Goal: Task Accomplishment & Management: Complete application form

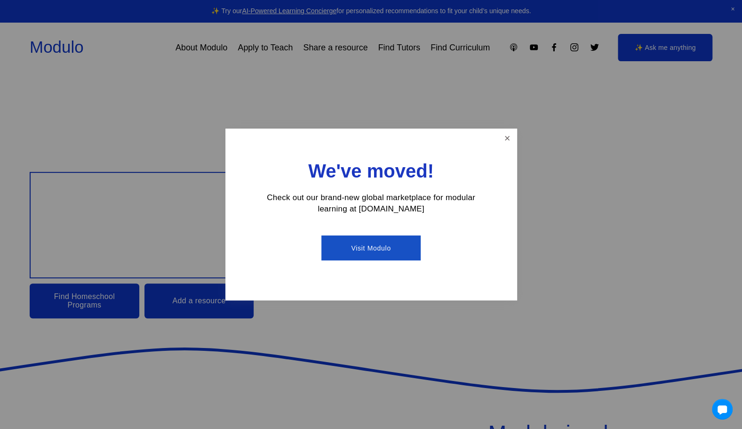
click at [511, 125] on div at bounding box center [371, 214] width 742 height 429
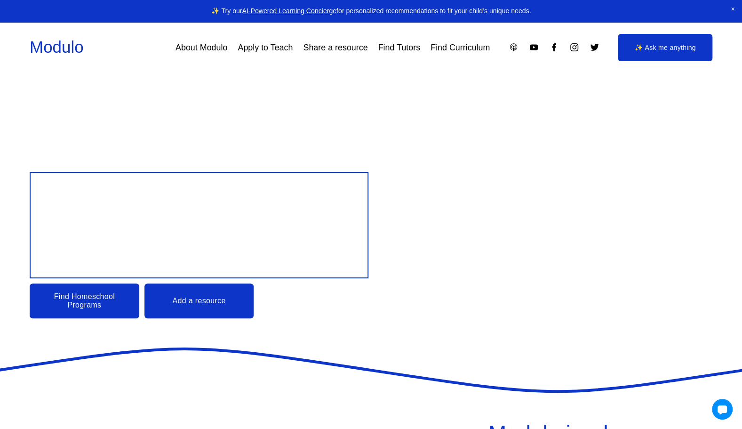
click at [275, 186] on span "Design your child’s Education" at bounding box center [189, 224] width 296 height 80
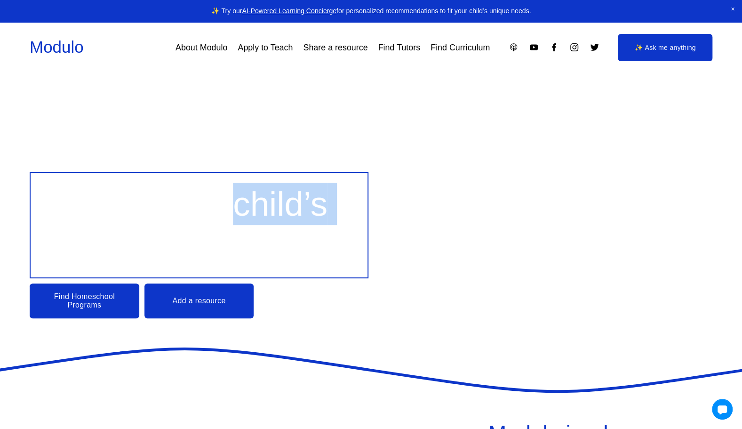
click at [275, 186] on span "Design your child’s Education" at bounding box center [189, 224] width 296 height 80
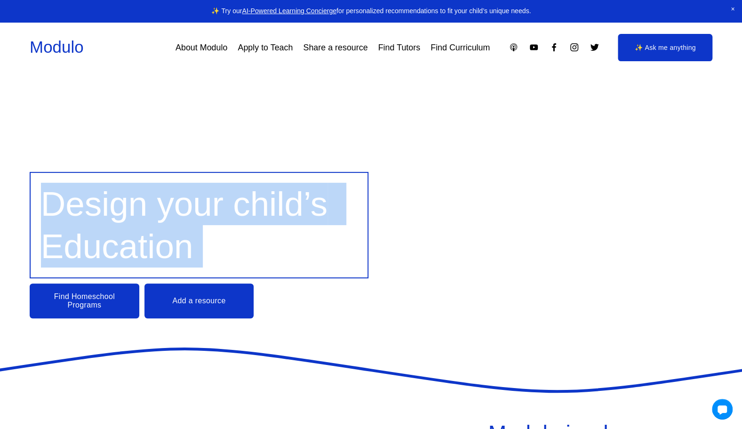
drag, startPoint x: 275, startPoint y: 186, endPoint x: 270, endPoint y: 222, distance: 36.1
click at [270, 222] on span "Design your child’s Education" at bounding box center [189, 224] width 296 height 80
click at [297, 197] on span "Design your child’s Education" at bounding box center [189, 224] width 296 height 80
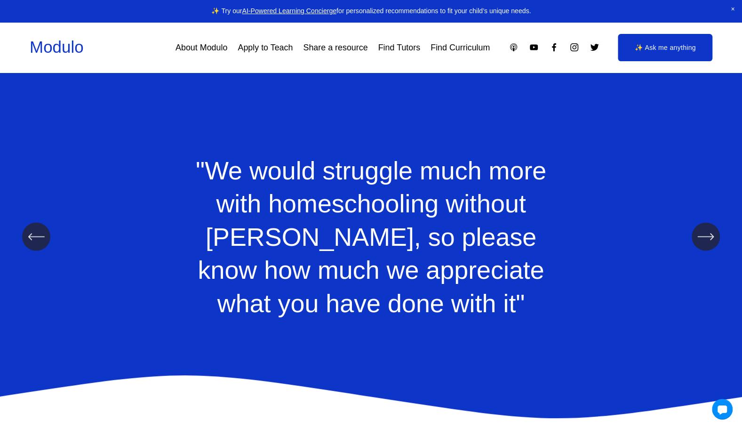
scroll to position [1037, 0]
click at [271, 55] on link "Apply to Teach" at bounding box center [265, 47] width 55 height 17
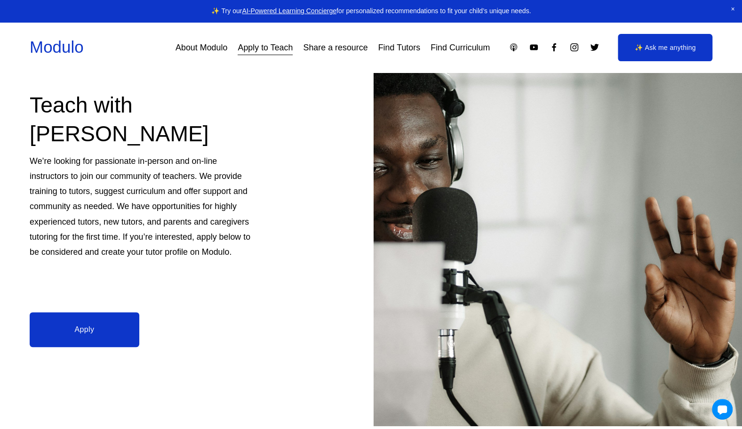
scroll to position [80, 0]
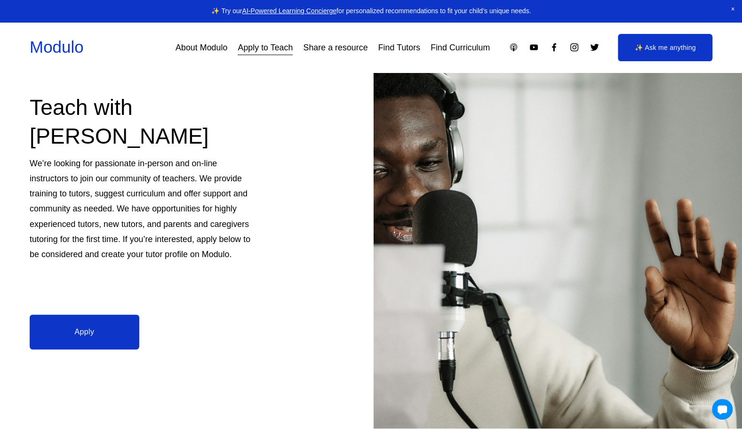
click at [66, 340] on link "Apply" at bounding box center [85, 331] width 110 height 34
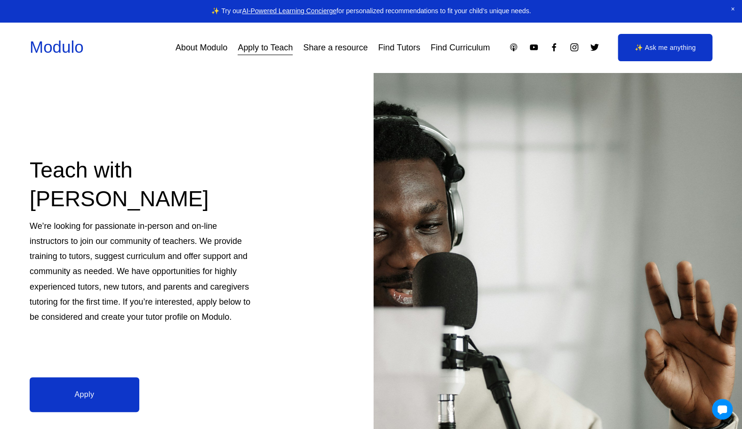
scroll to position [0, 0]
